Goal: Task Accomplishment & Management: Complete application form

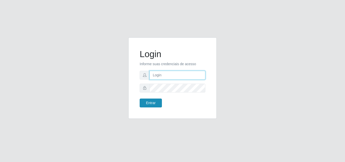
type input "[EMAIL_ADDRESS][DOMAIN_NAME]"
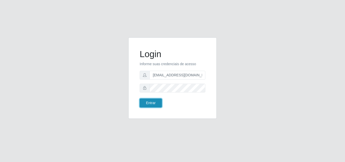
click at [152, 104] on button "Entrar" at bounding box center [151, 103] width 22 height 9
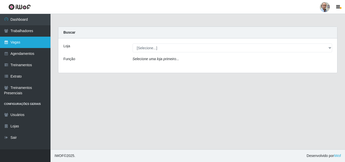
click at [23, 43] on link "Vagas" at bounding box center [25, 42] width 51 height 11
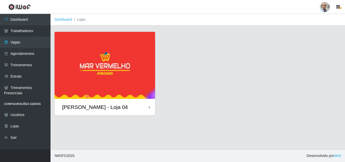
click at [86, 106] on div "[PERSON_NAME] - Loja 04" at bounding box center [95, 107] width 66 height 6
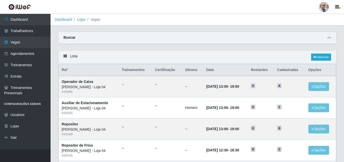
click at [329, 39] on icon at bounding box center [329, 38] width 4 height 4
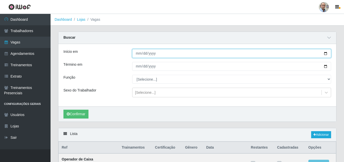
click at [326, 53] on input "Início em" at bounding box center [231, 53] width 199 height 9
type input "[DATE]"
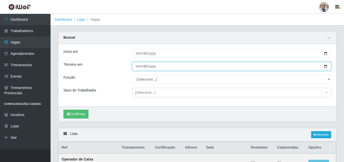
click at [325, 65] on input "Término em" at bounding box center [231, 66] width 199 height 9
type input "[DATE]"
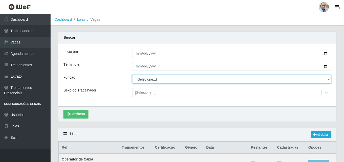
click at [144, 79] on select "[Selecione...] ASG ASG + ASG ++ Auxiliar de Depósito Auxiliar de Depósito + Aux…" at bounding box center [231, 79] width 199 height 9
select select "82"
click at [132, 75] on select "[Selecione...] ASG ASG + ASG ++ Auxiliar de Depósito Auxiliar de Depósito + Aux…" at bounding box center [231, 79] width 199 height 9
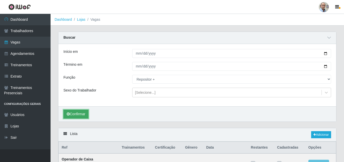
click at [73, 116] on button "Confirmar" at bounding box center [75, 114] width 25 height 9
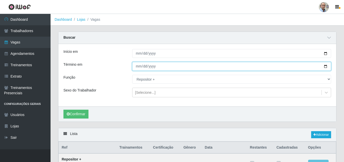
click at [324, 67] on input "[DATE]" at bounding box center [231, 66] width 199 height 9
type input "[DATE]"
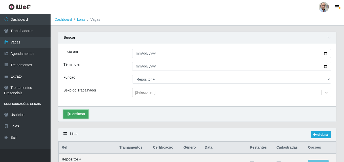
click at [79, 111] on button "Confirmar" at bounding box center [75, 114] width 25 height 9
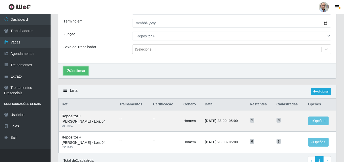
scroll to position [68, 0]
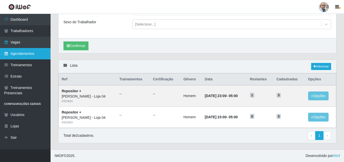
click at [27, 53] on link "Agendamentos" at bounding box center [25, 53] width 51 height 11
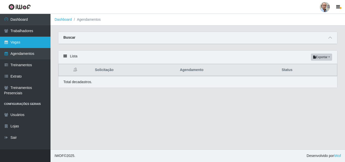
click at [28, 41] on link "Vagas" at bounding box center [25, 42] width 51 height 11
